Goal: Feedback & Contribution: Contribute content

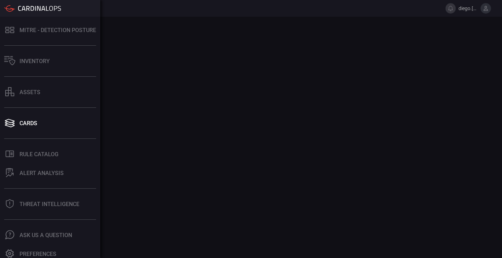
scroll to position [142, 0]
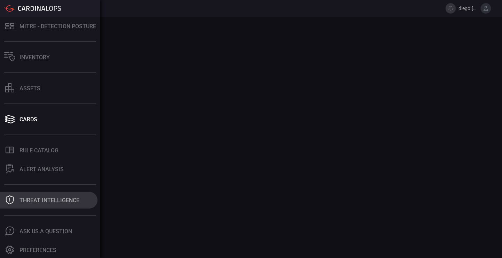
click at [42, 204] on button "Threat Intelligence" at bounding box center [48, 199] width 97 height 17
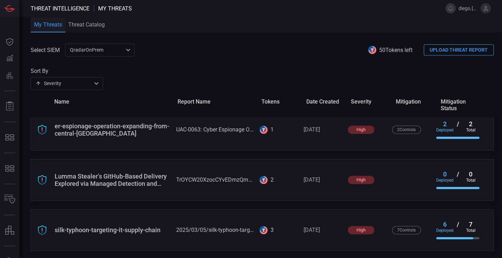
scroll to position [210, 0]
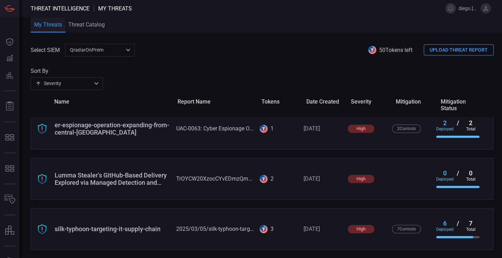
click at [99, 47] on div "QradarOnPrem 5aadb41e-e732-4a7a-884f-5c29e918b1b8 ​" at bounding box center [100, 50] width 70 height 13
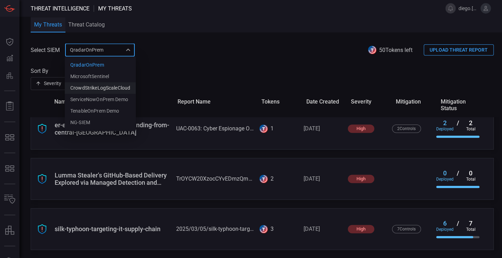
click at [119, 91] on div "CrowdStrikeLogScaleCloud" at bounding box center [100, 87] width 60 height 7
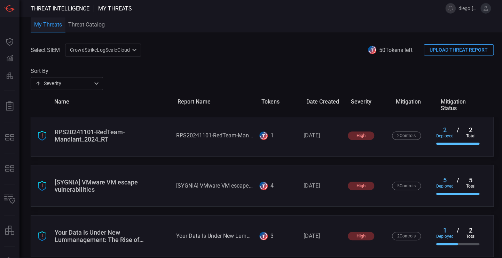
scroll to position [160, 0]
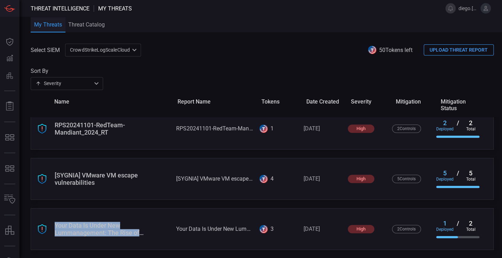
drag, startPoint x: 145, startPoint y: 234, endPoint x: 45, endPoint y: 219, distance: 101.3
click at [45, 219] on div "Your Data Is Under New Lummanagement: The Rise of LummaStealer Your Data Is Und…" at bounding box center [262, 229] width 463 height 42
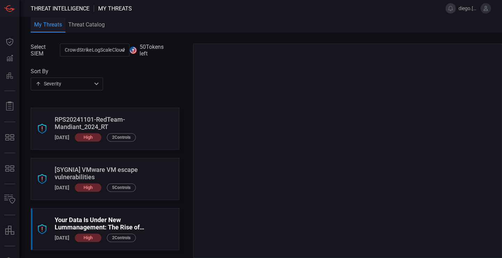
scroll to position [147, 0]
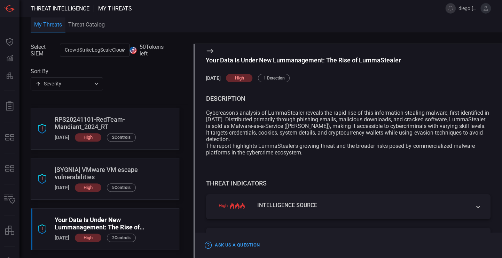
click at [207, 51] on icon at bounding box center [210, 51] width 8 height 8
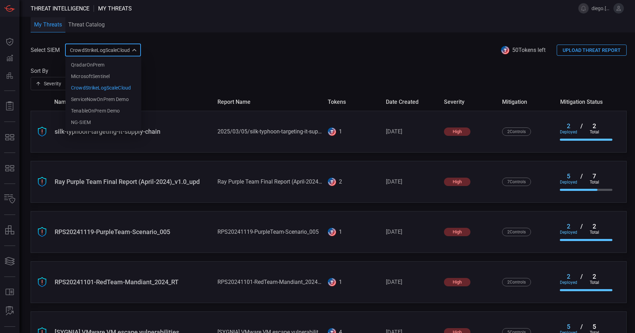
click at [124, 48] on div "CrowdStrikeLogScaleCloud 10c2aba2-7494-4d35-a7d9-4052cafdd2e5 QradarOnPrem Micr…" at bounding box center [103, 50] width 76 height 13
click at [95, 120] on li "NG-SIEM" at bounding box center [103, 122] width 76 height 11
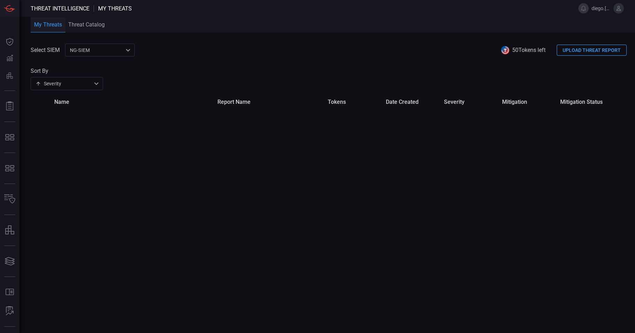
click at [501, 53] on button "UPLOAD THREAT REPORT" at bounding box center [592, 50] width 70 height 11
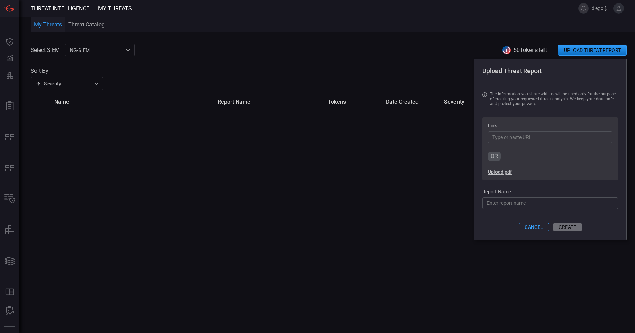
click at [501, 139] on input "Link" at bounding box center [550, 137] width 125 height 12
paste input "https://5765386.fs1.hubspotusercontent-na1.net/hubfs/5765386/2025%20Research%20…"
type input "https://5765386.fs1.hubspotusercontent-na1.net/hubfs/5765386/2025%20Research%20…"
type input "efense%20-%20Part%202.pdf?hsCtaAttrib=190061358960"
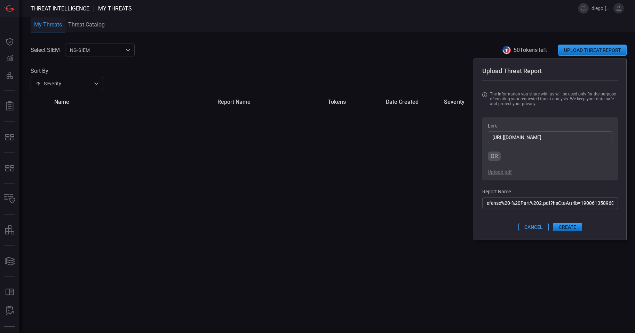
type input "https://5765386.fs1.hubspotusercontent-na1.net/hubfs/5765386/2025%20Research%20…"
click at [501, 206] on input "efense%20-%20Part%202.pdf?hsCtaAttrib=190061358960" at bounding box center [550, 203] width 136 height 12
type input "A"
click at [493, 199] on input "Mastering Azure Managed Identities" at bounding box center [550, 203] width 136 height 12
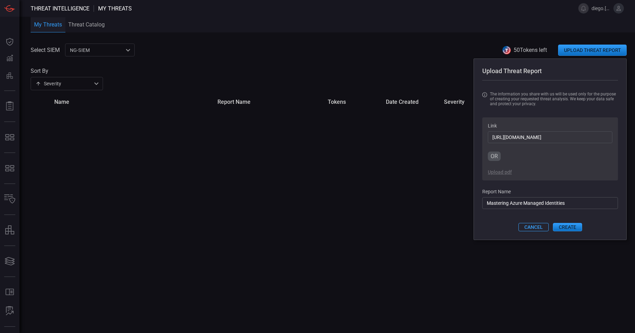
click at [501, 204] on input "Mastering Azure Managed Identities" at bounding box center [550, 203] width 136 height 12
click at [501, 205] on input "Mastering Azure Managed Identities" at bounding box center [550, 203] width 136 height 12
type input "Mastering Azure Managed Identities: Attack&Defense"
click at [501, 229] on button "CREATE" at bounding box center [567, 227] width 29 height 8
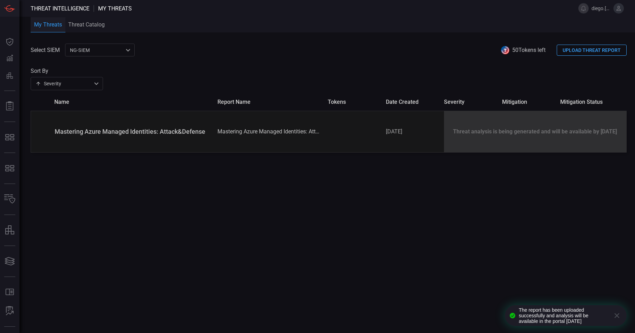
click at [501, 49] on button "UPLOAD THREAT REPORT" at bounding box center [592, 50] width 70 height 11
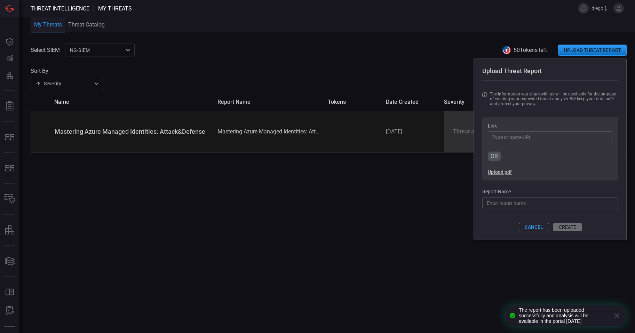
click at [501, 136] on input "Link" at bounding box center [550, 137] width 125 height 12
paste input "https://www.sygnia.co/blog/unmasking-north-korean-it-farm/?utm_campaign=1492598…"
type input "https://www.sygnia.co/blog/unmasking-north-korean-it-farm/?utm_campaign=1492598…"
type input "67205111&utm_content=367207523&utm_source=hs_email"
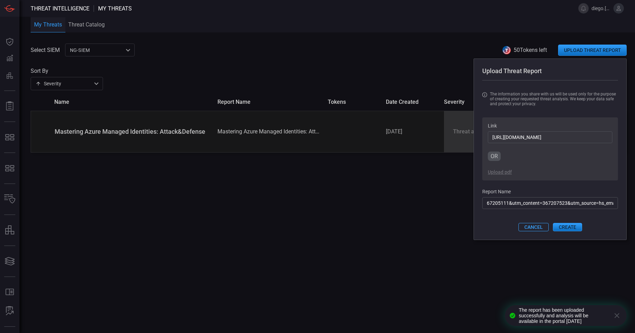
type input "https://www.sygnia.co/blog/unmasking-north-korean-it-farm/?utm_campaign=1492598…"
click at [501, 208] on input "67205111&utm_content=367207523&utm_source=hs_email" at bounding box center [550, 203] width 136 height 12
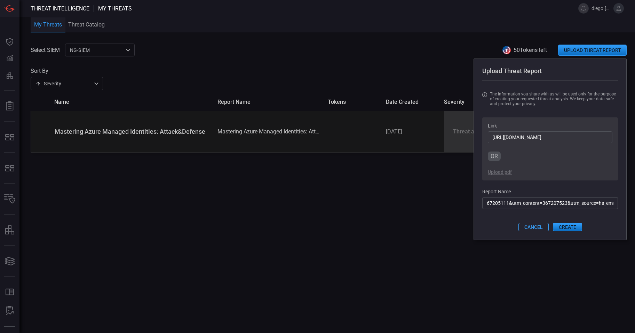
click at [501, 206] on input "67205111&utm_content=367207523&utm_source=hs_email" at bounding box center [550, 203] width 136 height 12
paste input "Unmasking a North Korean IT Farm"
type input "Unmasking a North Korean IT Farm"
click at [501, 229] on button "CREATE" at bounding box center [567, 227] width 29 height 8
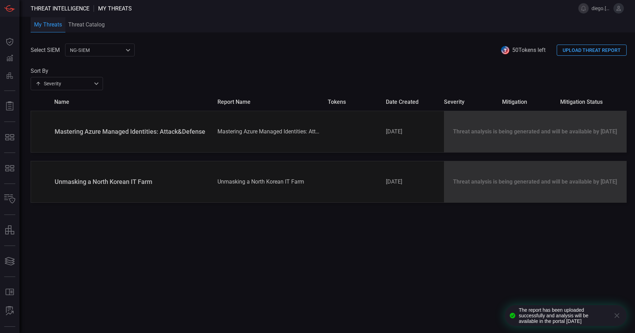
click at [107, 50] on div "NG-SIEM 5cf3354c-b0c8-4d47-b0cb-fd1e7ce3c487 ​" at bounding box center [100, 50] width 70 height 13
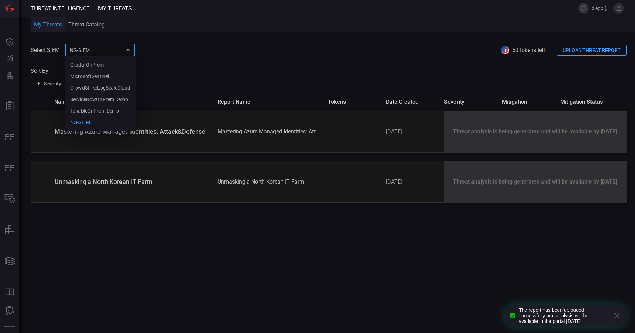
click at [107, 50] on div at bounding box center [317, 166] width 635 height 333
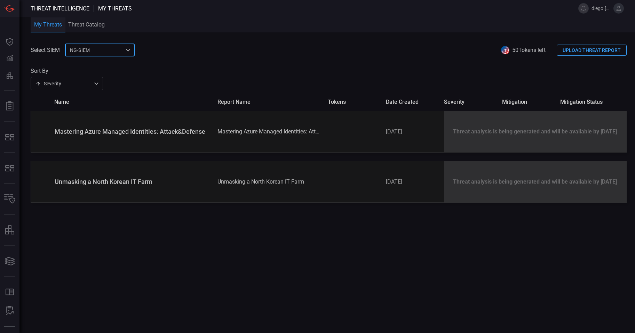
click at [312, 129] on div "Mastering Azure Managed Identities: Attack&Defense" at bounding box center [270, 131] width 105 height 7
drag, startPoint x: 194, startPoint y: 130, endPoint x: 494, endPoint y: 108, distance: 300.5
click at [469, 138] on div "Threat analysis is being generated and will be available by 08-21-2025" at bounding box center [535, 131] width 182 height 41
click at [501, 49] on button "UPLOAD THREAT REPORT" at bounding box center [592, 50] width 70 height 11
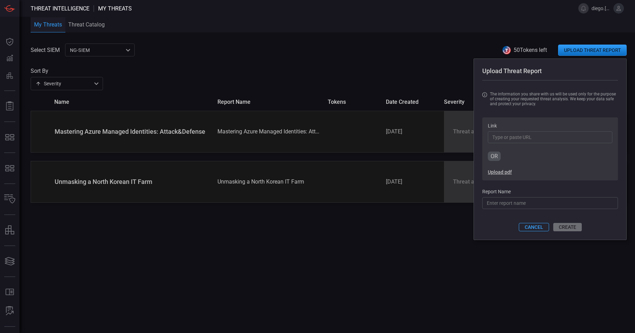
click at [501, 136] on input "Link" at bounding box center [550, 137] width 125 height 12
paste input "https://5765386.fs1.hubspotusercontent-na1.net/hubfs/5765386/2025%20Research%20…"
type input "https://5765386.fs1.hubspotusercontent-na1.net/hubfs/5765386/2025%20Research%20…"
type input "oach%20-%20Part%201-1.pdf?hsCtaAttrib=188592954116"
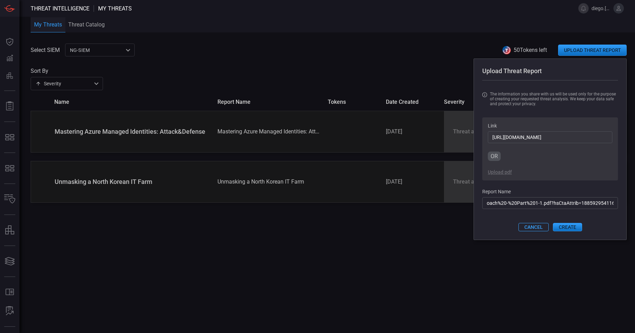
type input "https://5765386.fs1.hubspotusercontent-na1.net/hubfs/5765386/2025%20Research%20…"
click at [501, 205] on input "oach%20-%20Part%201-1.pdf?hsCtaAttrib=188592954116" at bounding box center [550, 203] width 136 height 12
type input "Mastering Azure Managed Identities (Pt1)"
click at [501, 228] on button "CREATE" at bounding box center [567, 227] width 29 height 8
